Goal: Transaction & Acquisition: Obtain resource

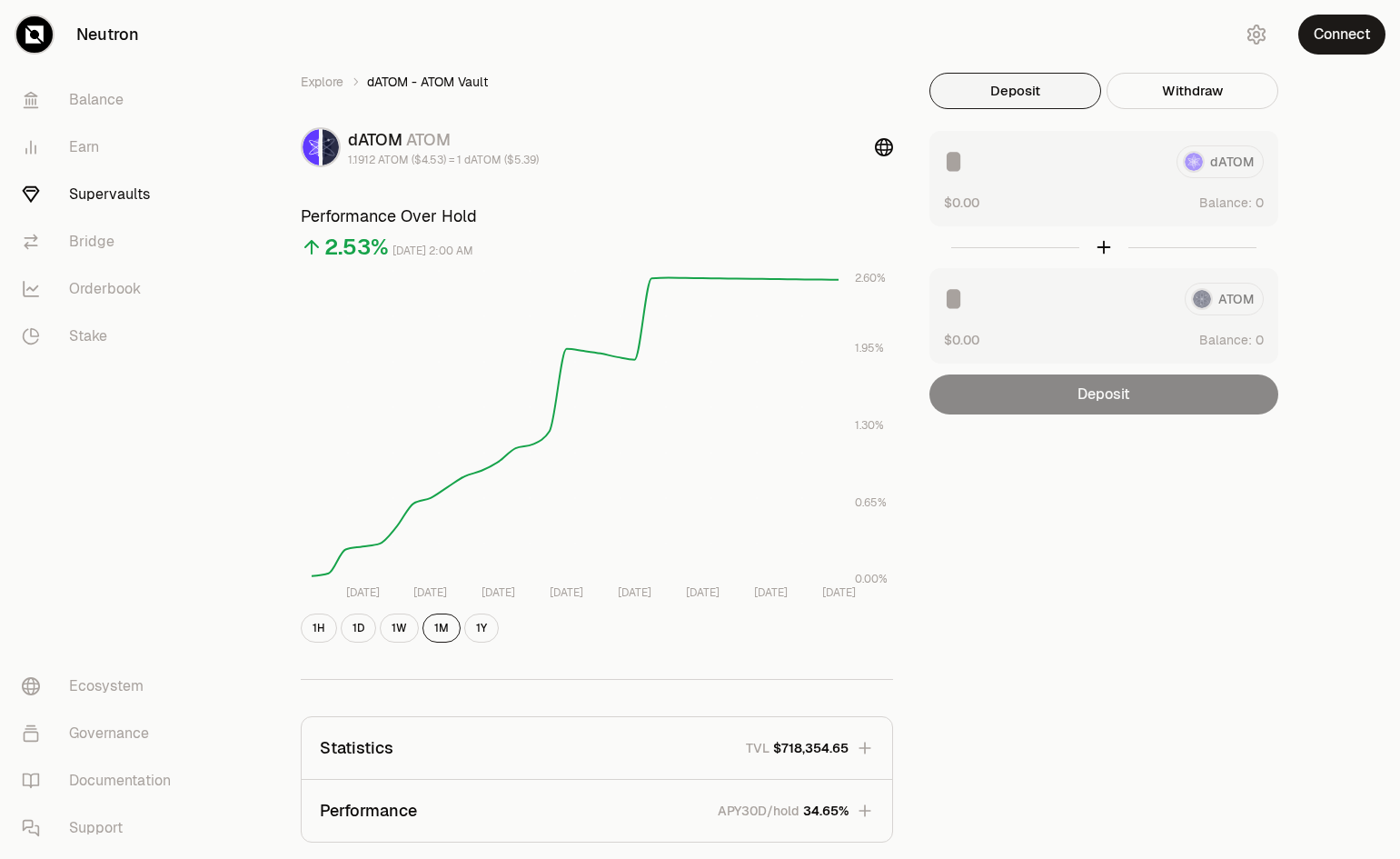
click at [1021, 64] on div "Explore dATOM - ATOM Vault dATOM ATOM 1.1912 ATOM ($4.53) = 1 dATOM ($5.39) Per…" at bounding box center [803, 588] width 1091 height 1176
click at [1024, 83] on button "Deposit" at bounding box center [1015, 91] width 172 height 36
click at [1028, 90] on button "Deposit" at bounding box center [1015, 91] width 172 height 36
click at [1326, 41] on button "Connect" at bounding box center [1341, 35] width 87 height 40
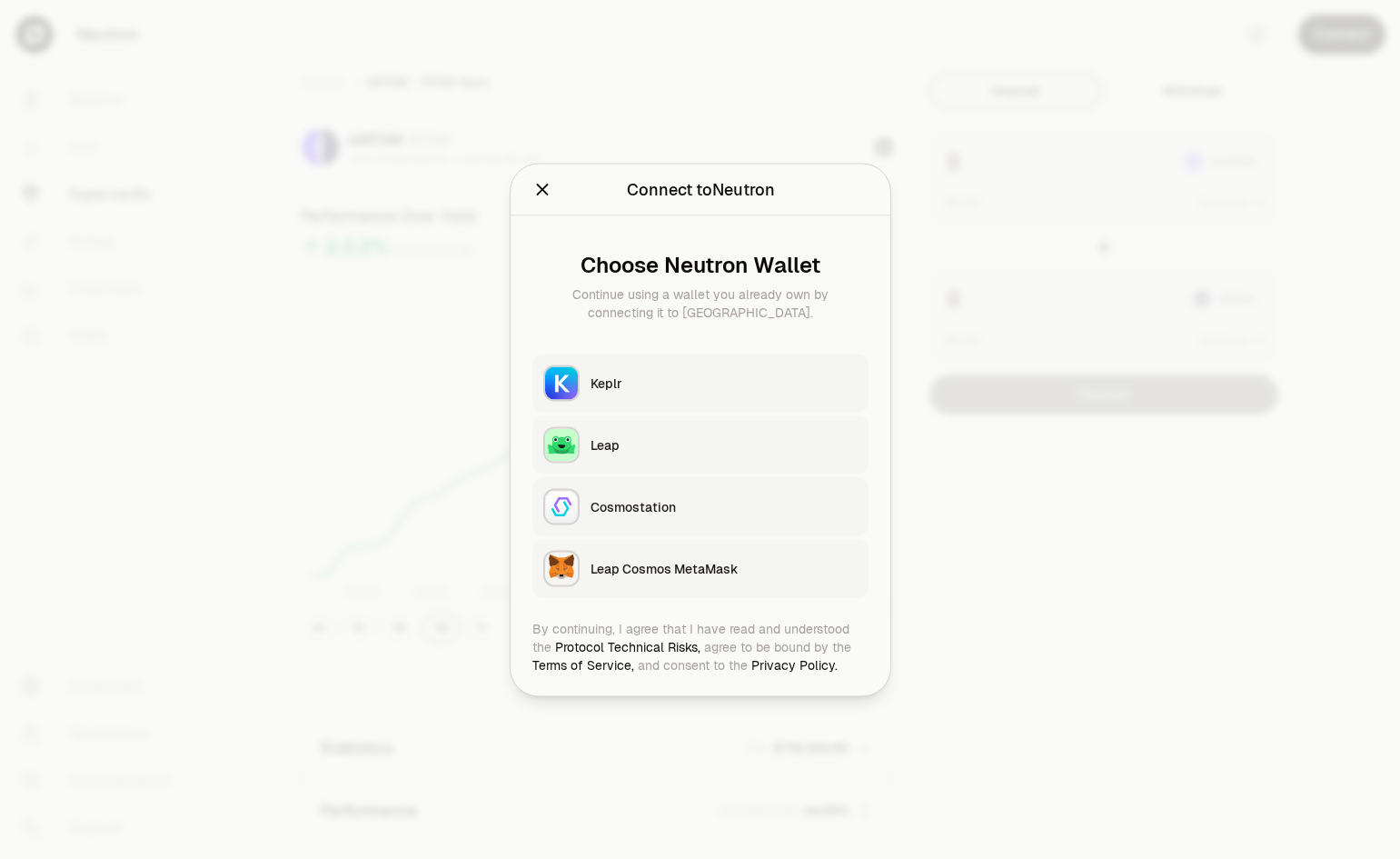
click at [691, 392] on button "Keplr" at bounding box center [700, 382] width 336 height 58
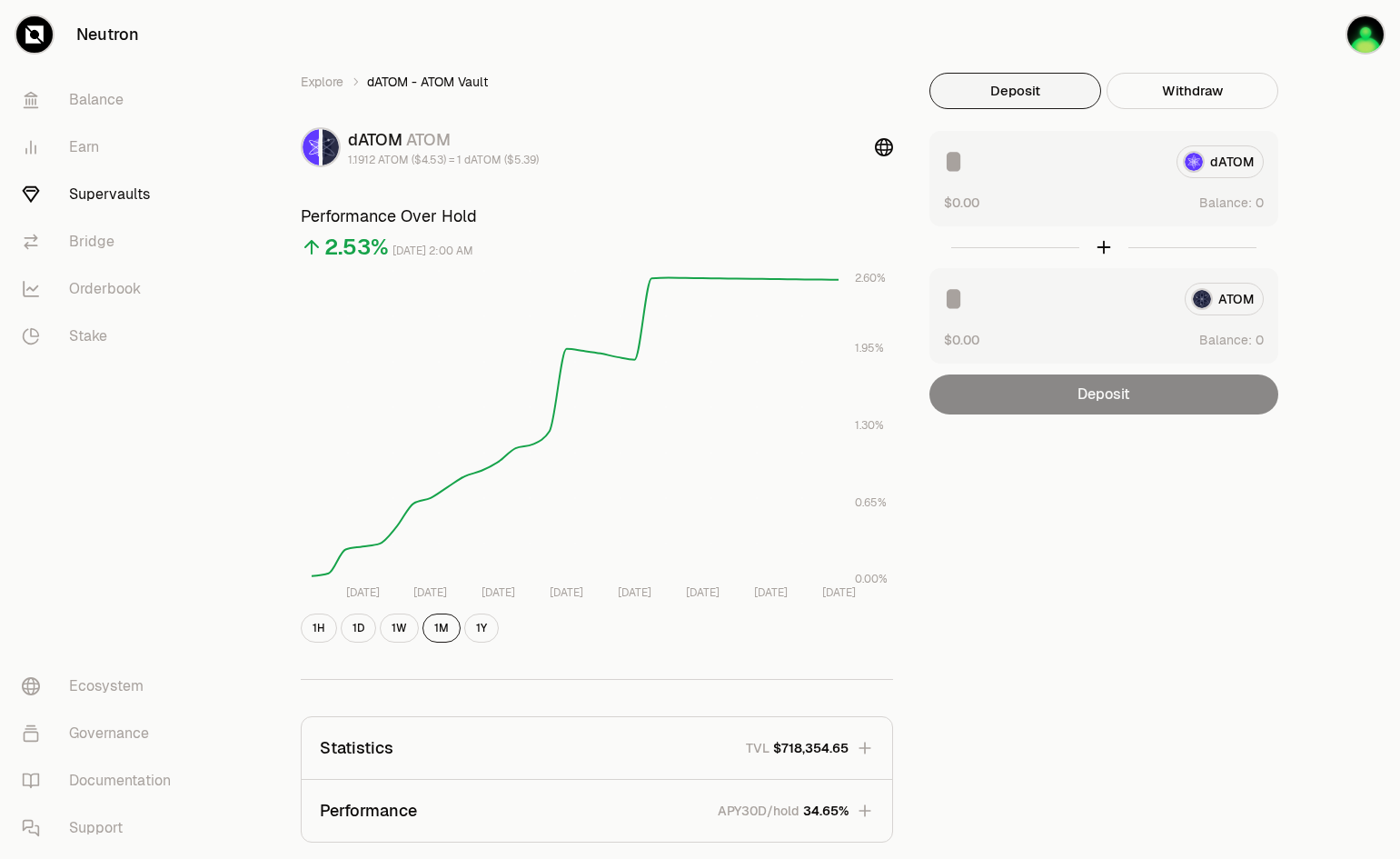
click at [1044, 178] on input at bounding box center [1053, 162] width 218 height 33
click at [1108, 333] on div "$0.00 Balance:" at bounding box center [1104, 339] width 320 height 19
click at [1064, 296] on input at bounding box center [1057, 298] width 226 height 33
click at [333, 87] on link "Explore" at bounding box center [322, 82] width 43 height 18
